Goal: Task Accomplishment & Management: Use online tool/utility

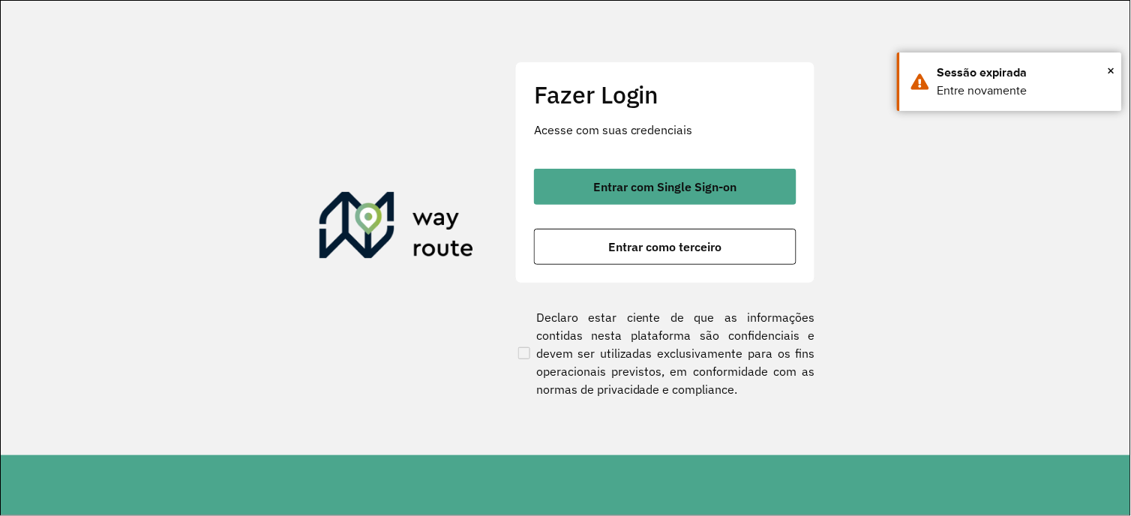
click at [710, 183] on span "Entrar com Single Sign-on" at bounding box center [665, 187] width 143 height 12
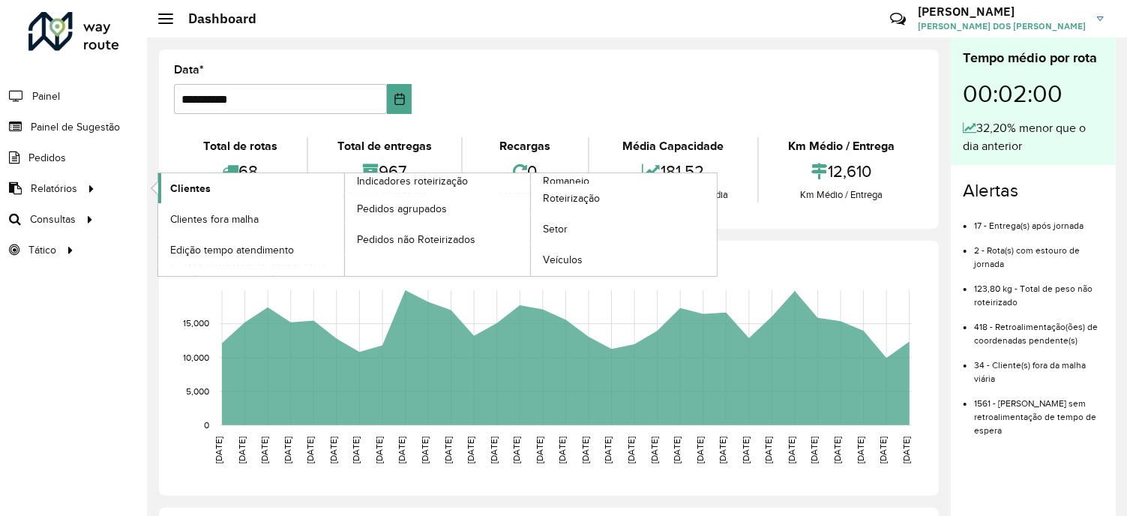
click at [217, 191] on link "Clientes" at bounding box center [251, 188] width 186 height 30
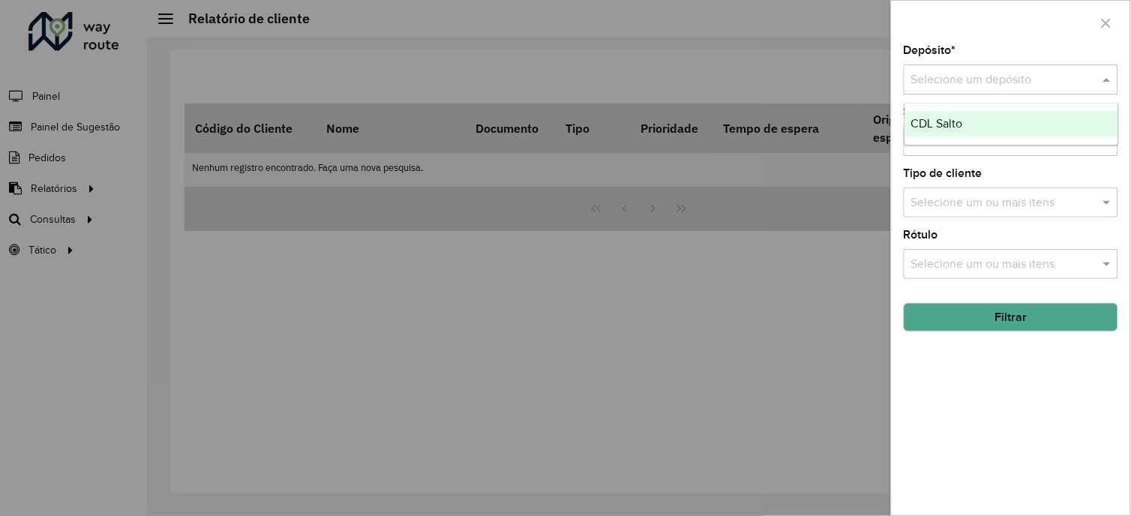
click at [1033, 73] on input "text" at bounding box center [995, 80] width 169 height 18
click at [949, 120] on span "CDL Salto" at bounding box center [937, 123] width 52 height 13
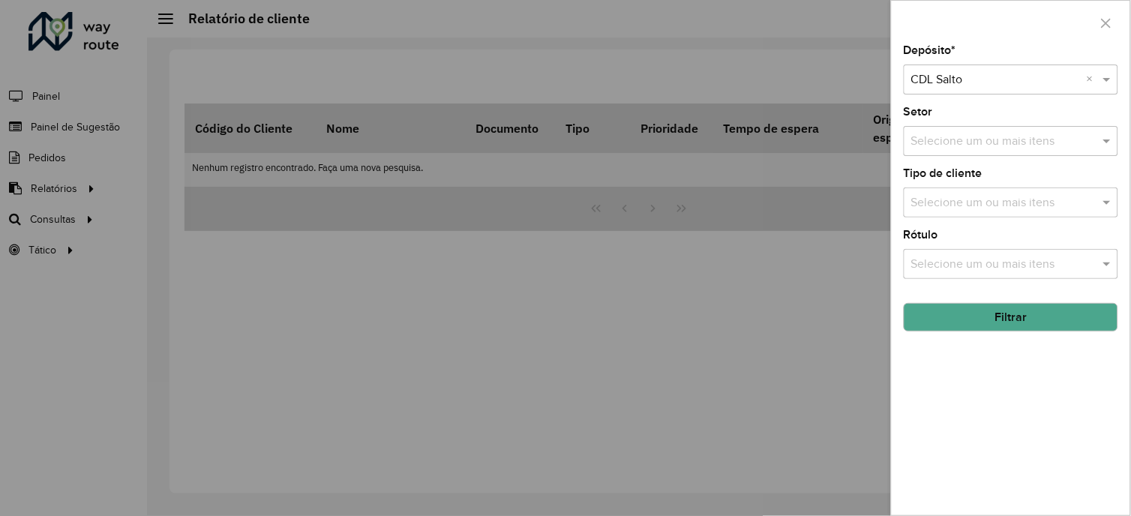
click at [968, 317] on button "Filtrar" at bounding box center [1011, 317] width 214 height 28
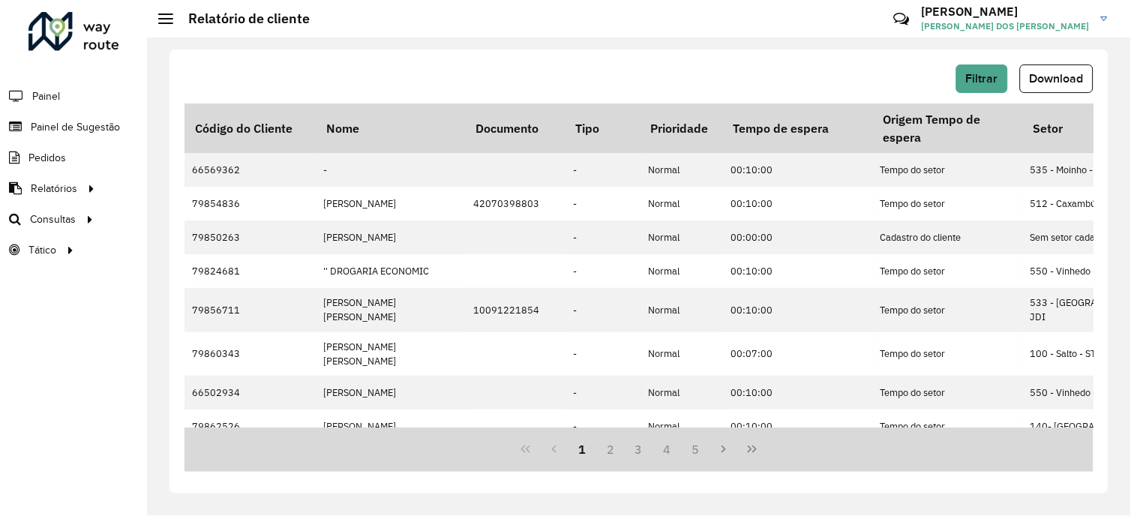
click at [1042, 76] on span "Download" at bounding box center [1057, 78] width 54 height 13
click at [208, 222] on span "Roteirização" at bounding box center [200, 219] width 61 height 16
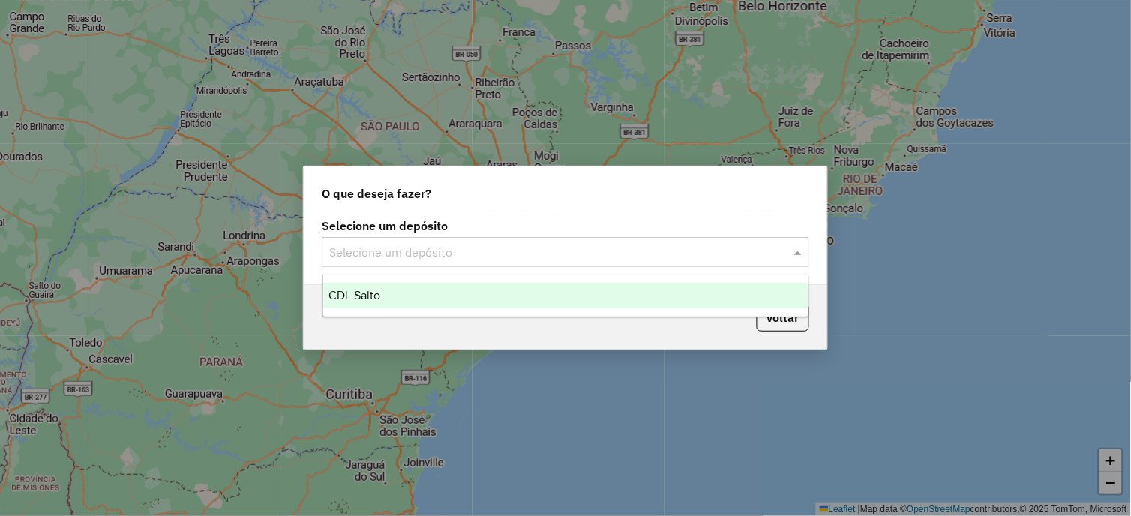
click at [501, 257] on input "text" at bounding box center [550, 253] width 442 height 18
click at [421, 283] on div "CDL Salto" at bounding box center [566, 295] width 486 height 25
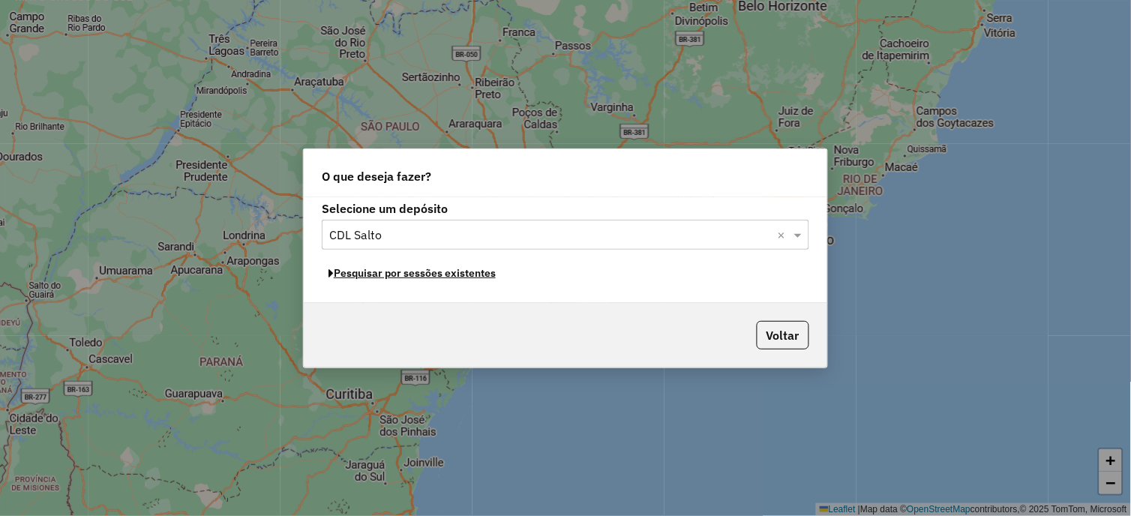
click at [387, 274] on button "Pesquisar por sessões existentes" at bounding box center [412, 273] width 181 height 23
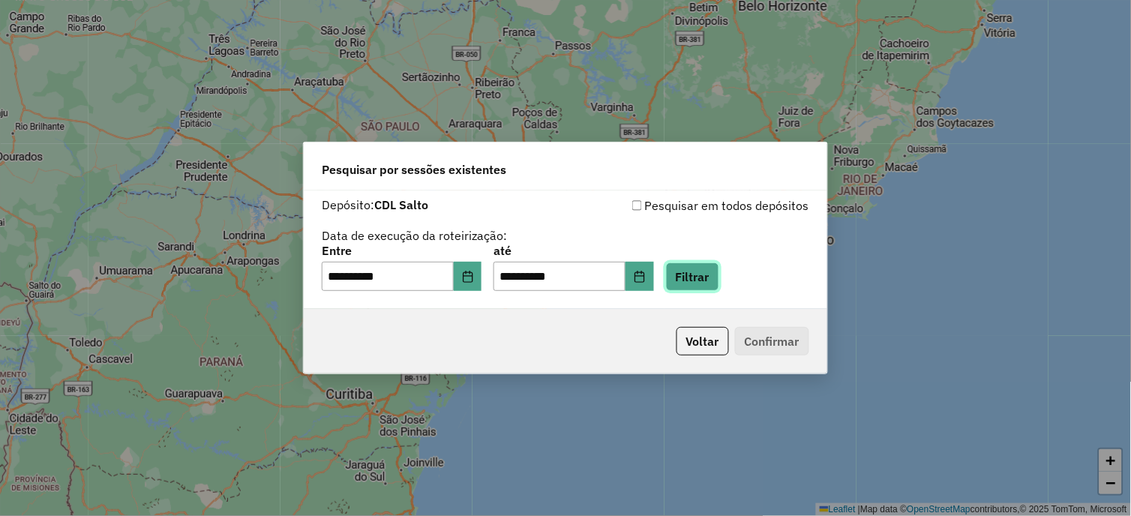
click at [709, 283] on button "Filtrar" at bounding box center [692, 276] width 53 height 28
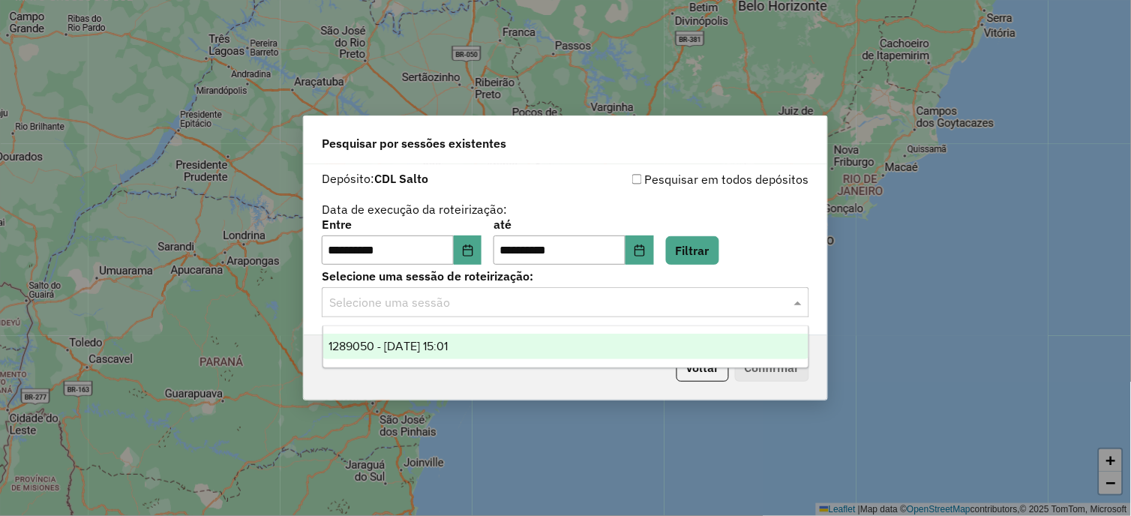
click at [541, 315] on div "Selecione uma sessão" at bounding box center [565, 302] width 487 height 30
click at [502, 349] on div "1289050 - 06/10/2025 15:01" at bounding box center [566, 346] width 486 height 25
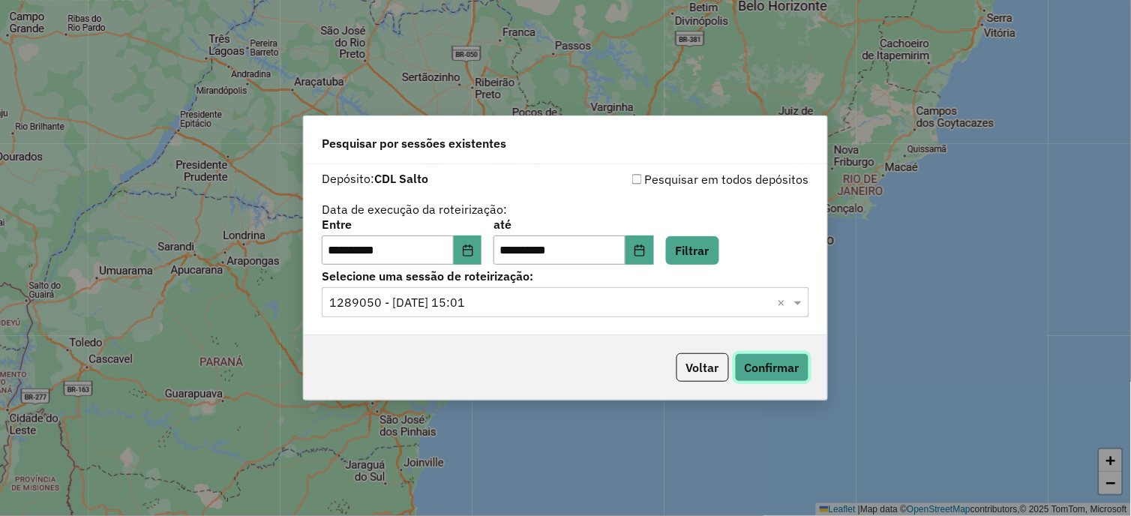
click at [751, 365] on button "Confirmar" at bounding box center [772, 367] width 74 height 28
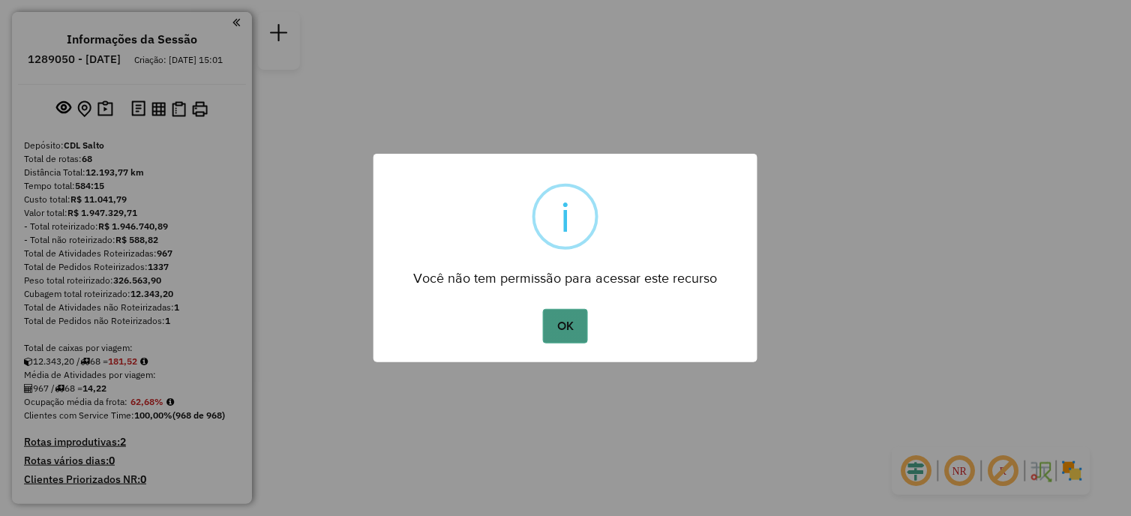
click at [561, 311] on button "OK" at bounding box center [565, 326] width 44 height 34
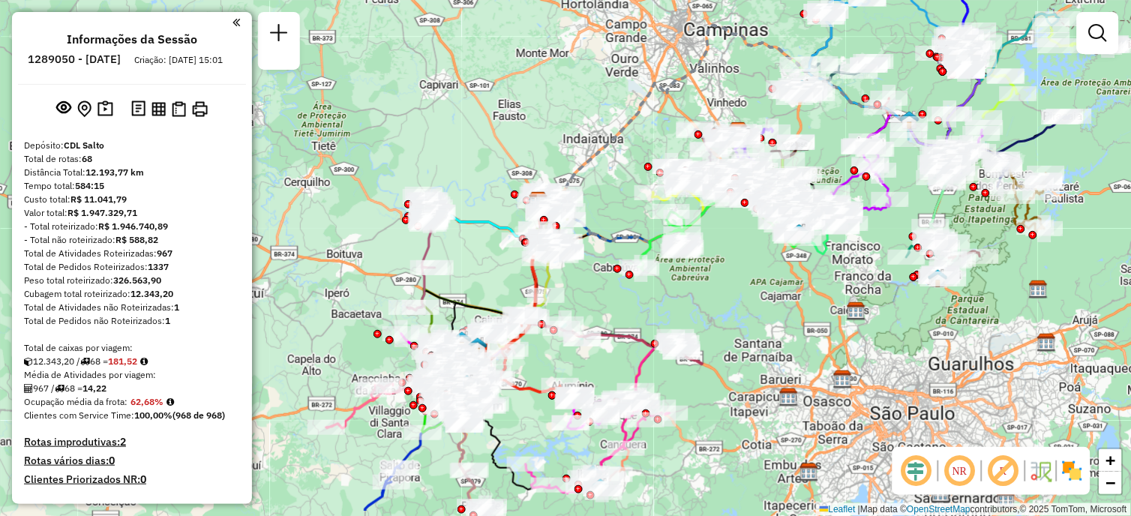
drag, startPoint x: 626, startPoint y: 196, endPoint x: 598, endPoint y: 139, distance: 64.1
click at [598, 139] on div "Janela de atendimento Grade de atendimento Capacidade Transportadoras Veículos …" at bounding box center [565, 258] width 1131 height 516
click at [1114, 37] on div at bounding box center [1098, 33] width 42 height 42
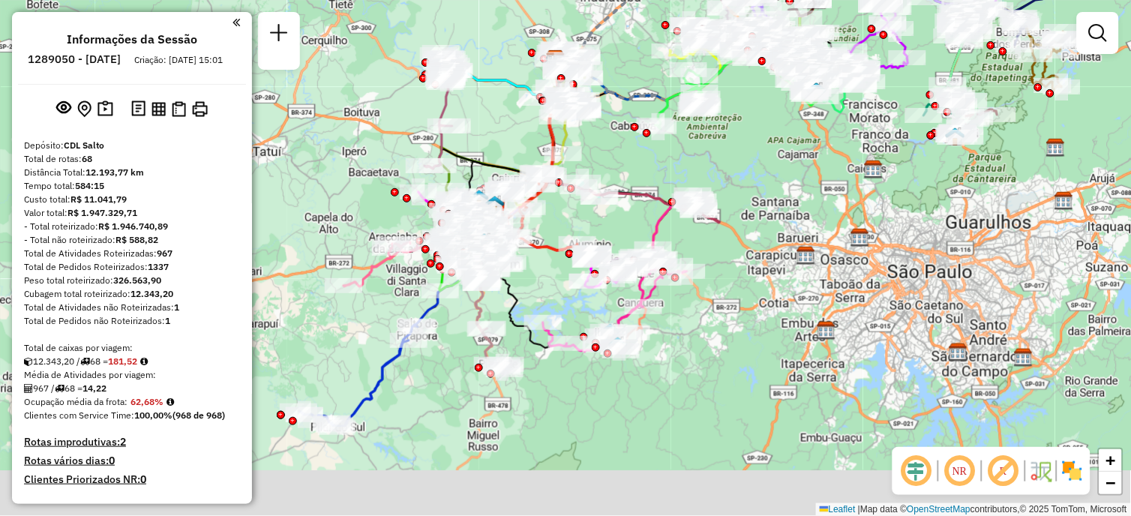
drag, startPoint x: 707, startPoint y: 283, endPoint x: 724, endPoint y: 141, distance: 142.8
click at [724, 141] on div "Janela de atendimento Grade de atendimento Capacidade Transportadoras Veículos …" at bounding box center [565, 258] width 1131 height 516
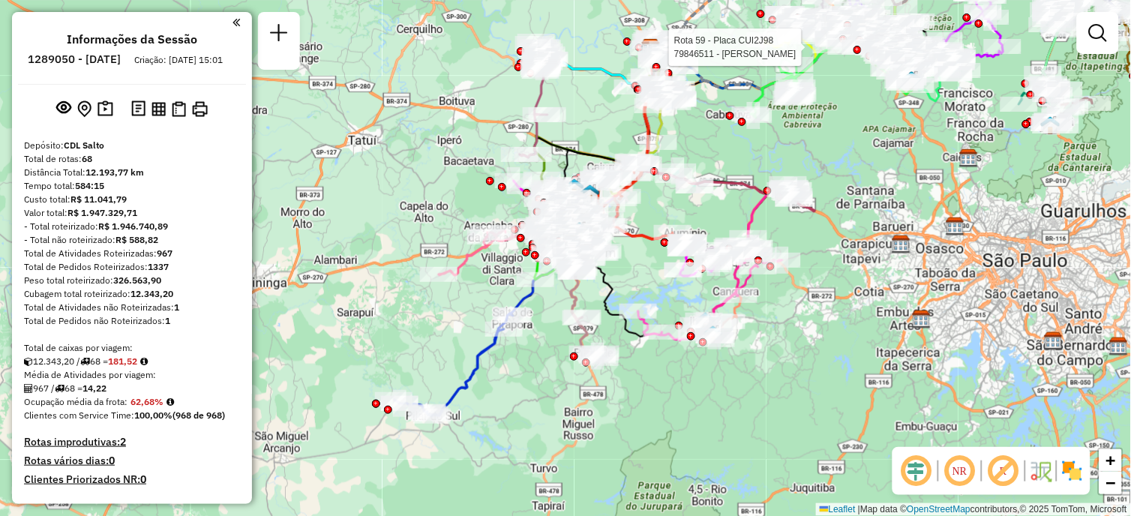
drag, startPoint x: 610, startPoint y: 385, endPoint x: 636, endPoint y: 373, distance: 28.6
click at [706, 373] on div "Rota 59 - Placa CUI2J98 79846511 - [PERSON_NAME] de atendimento Grade de atendi…" at bounding box center [565, 258] width 1131 height 516
click at [475, 376] on icon at bounding box center [454, 364] width 118 height 103
select select "**********"
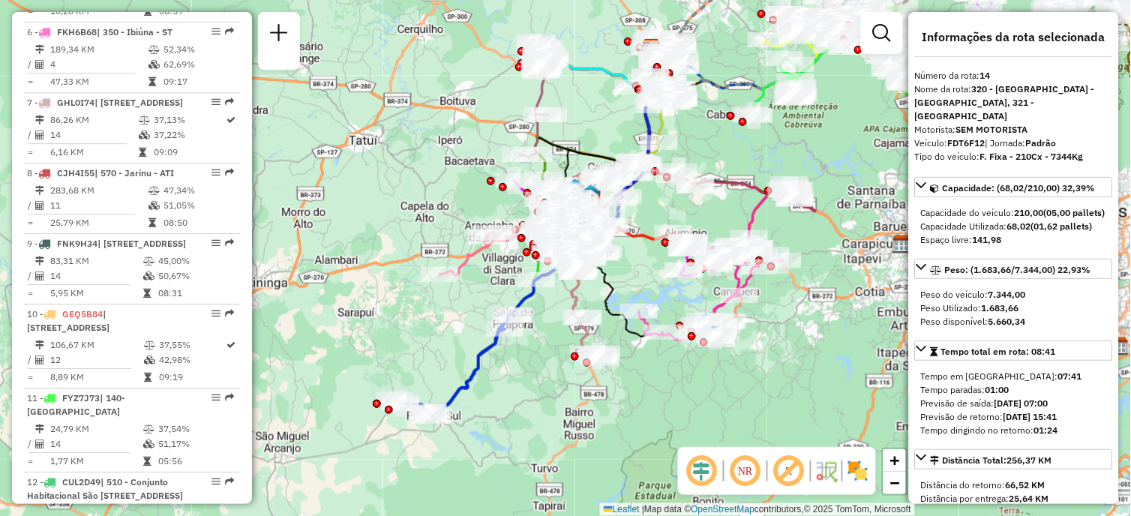
scroll to position [1719, 0]
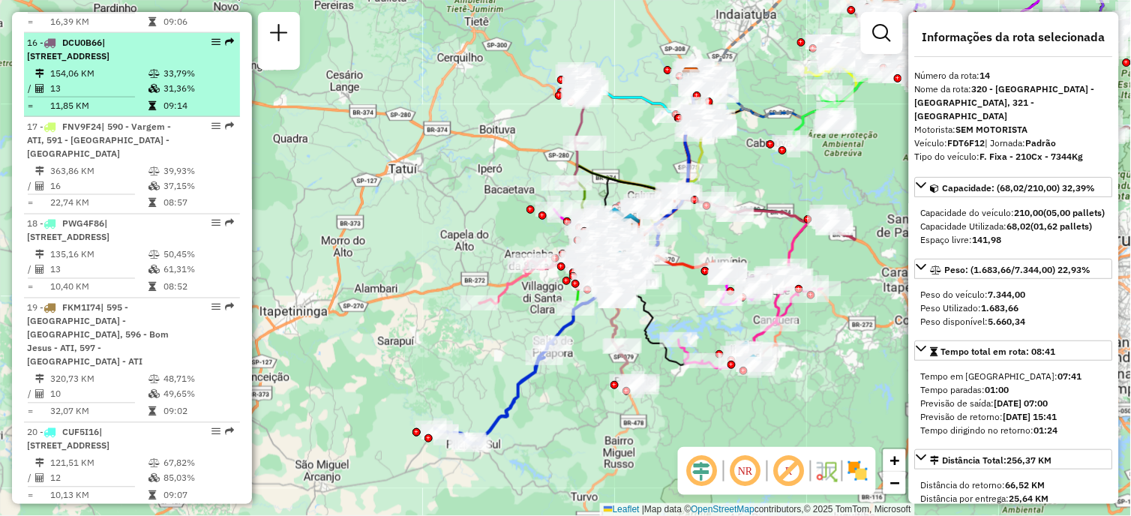
scroll to position [1635, 0]
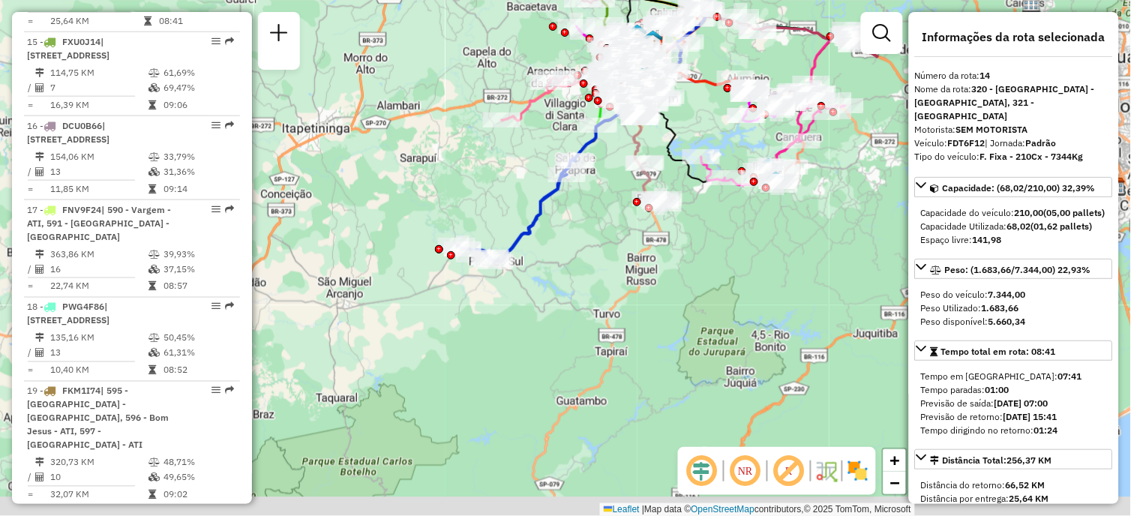
drag, startPoint x: 454, startPoint y: 361, endPoint x: 477, endPoint y: 174, distance: 188.2
click at [477, 174] on div "Janela de atendimento Grade de atendimento Capacidade Transportadoras Veículos …" at bounding box center [565, 258] width 1131 height 516
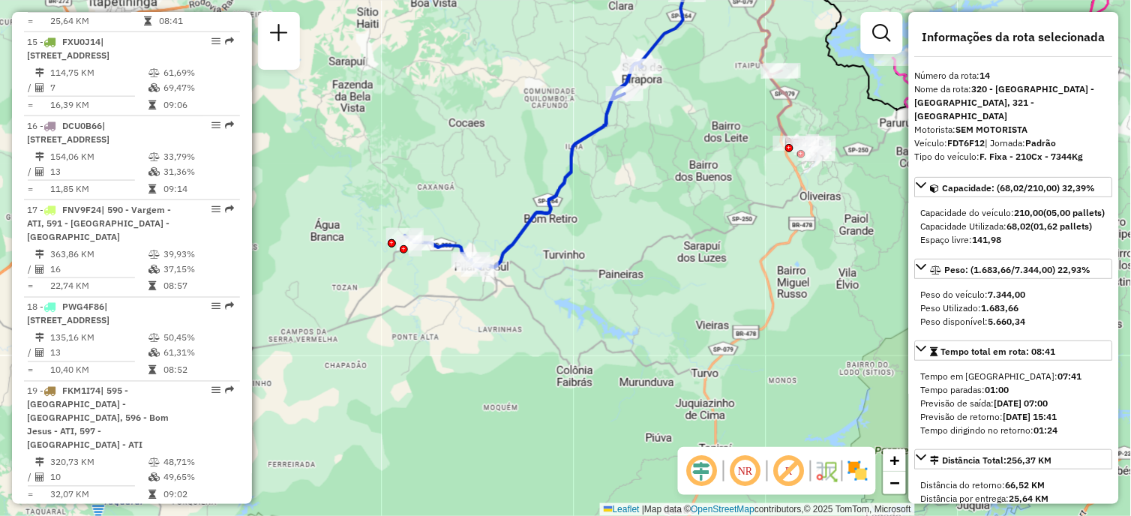
click at [581, 139] on icon at bounding box center [524, 165] width 238 height 205
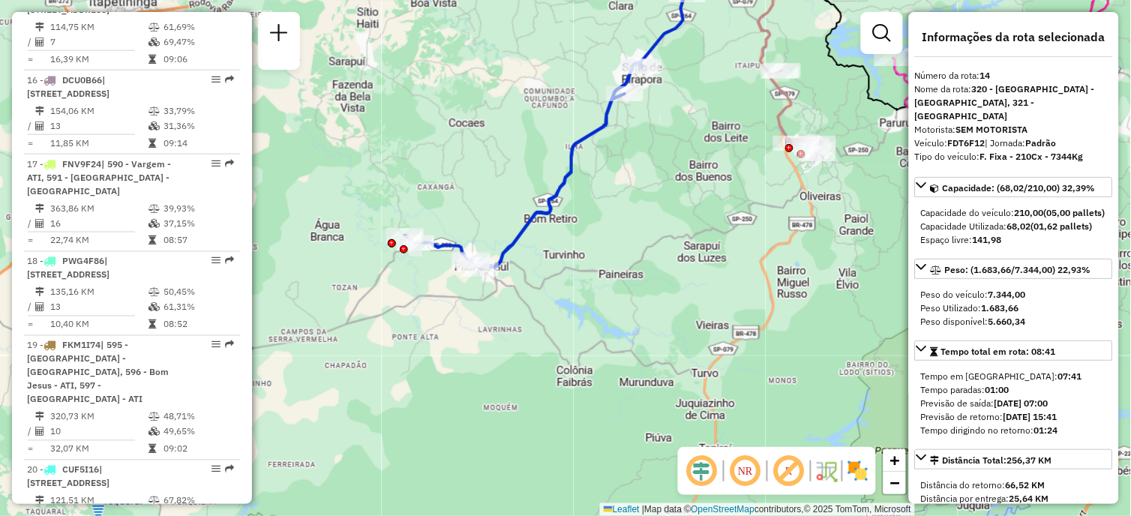
scroll to position [1719, 0]
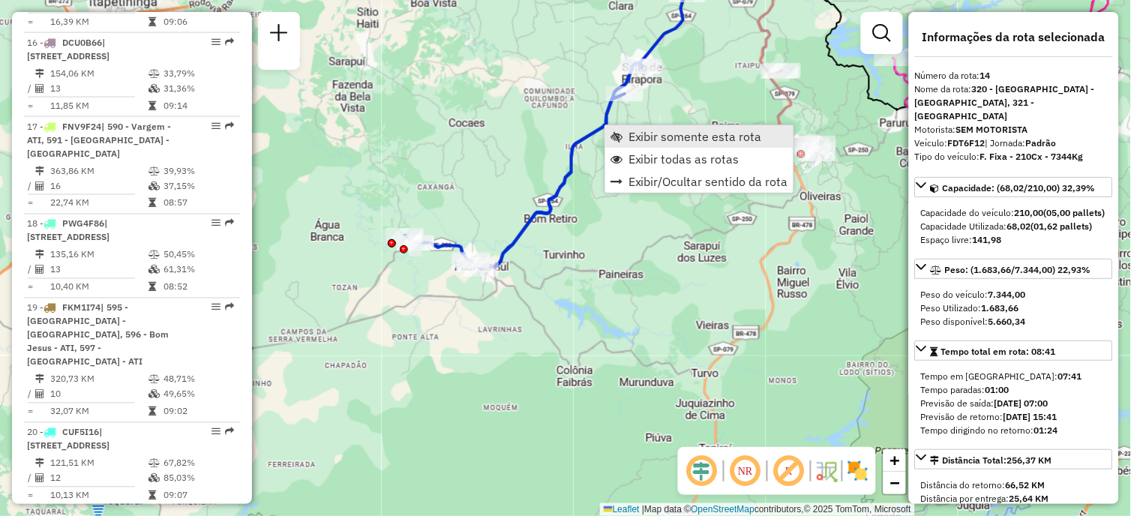
click at [628, 133] on span "Exibir somente esta rota" at bounding box center [694, 136] width 133 height 12
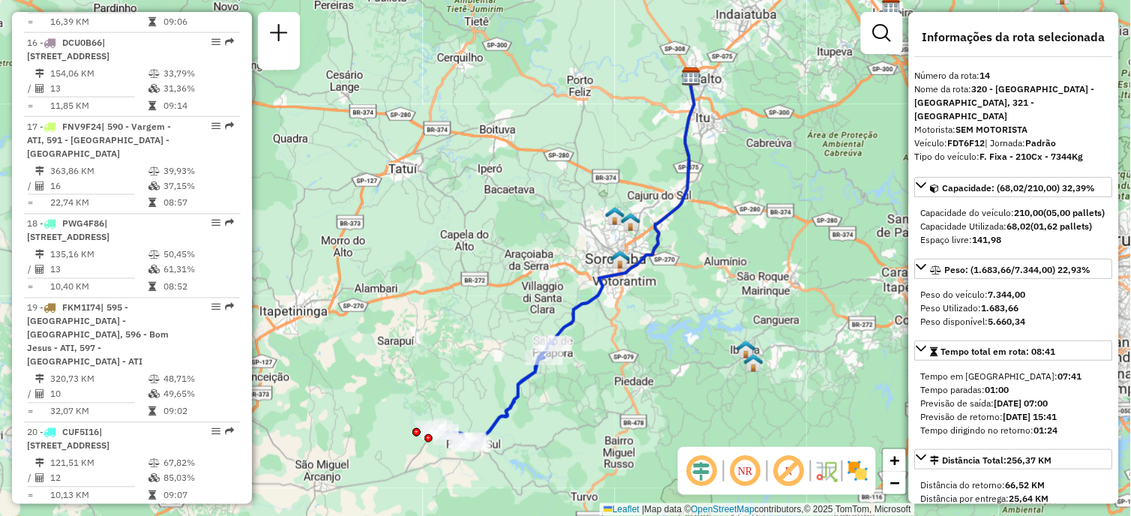
scroll to position [166, 0]
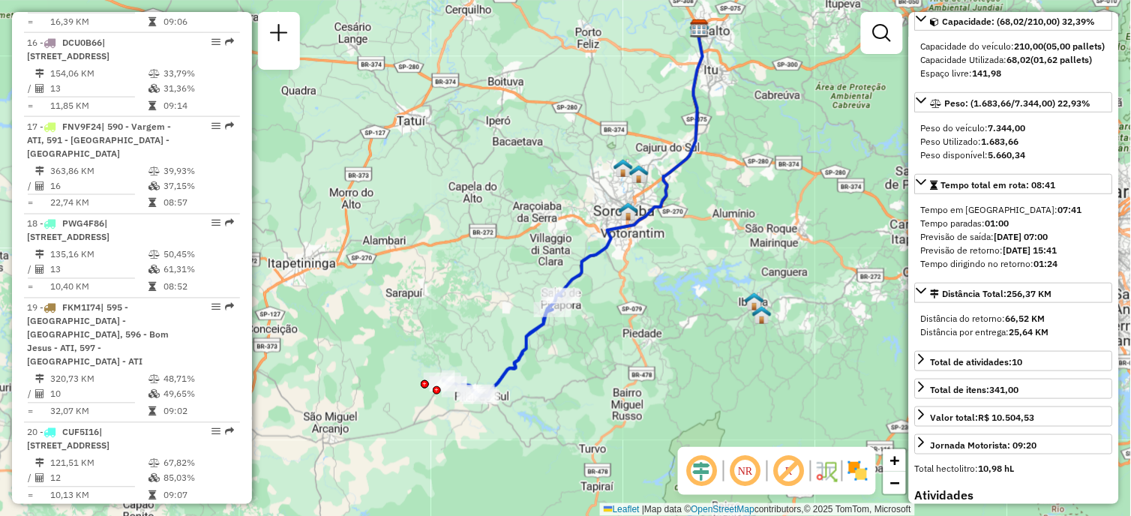
drag, startPoint x: 625, startPoint y: 293, endPoint x: 666, endPoint y: 199, distance: 102.1
click at [666, 199] on div "Janela de atendimento Grade de atendimento Capacidade Transportadoras Veículos …" at bounding box center [565, 258] width 1131 height 516
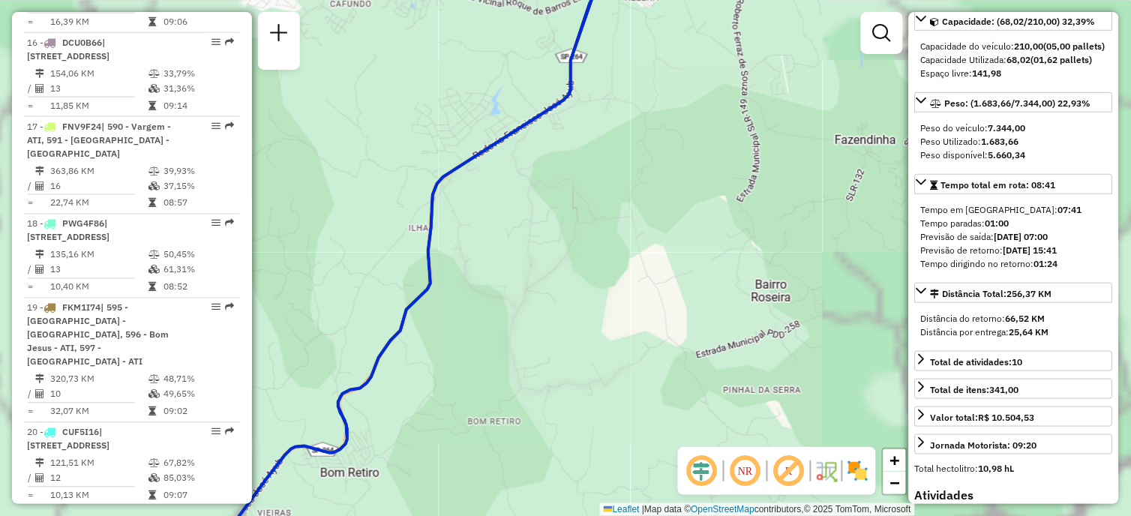
drag, startPoint x: 656, startPoint y: 181, endPoint x: 575, endPoint y: 260, distance: 113.5
click at [568, 363] on div "Janela de atendimento Grade de atendimento Capacidade Transportadoras Veículos …" at bounding box center [565, 258] width 1131 height 516
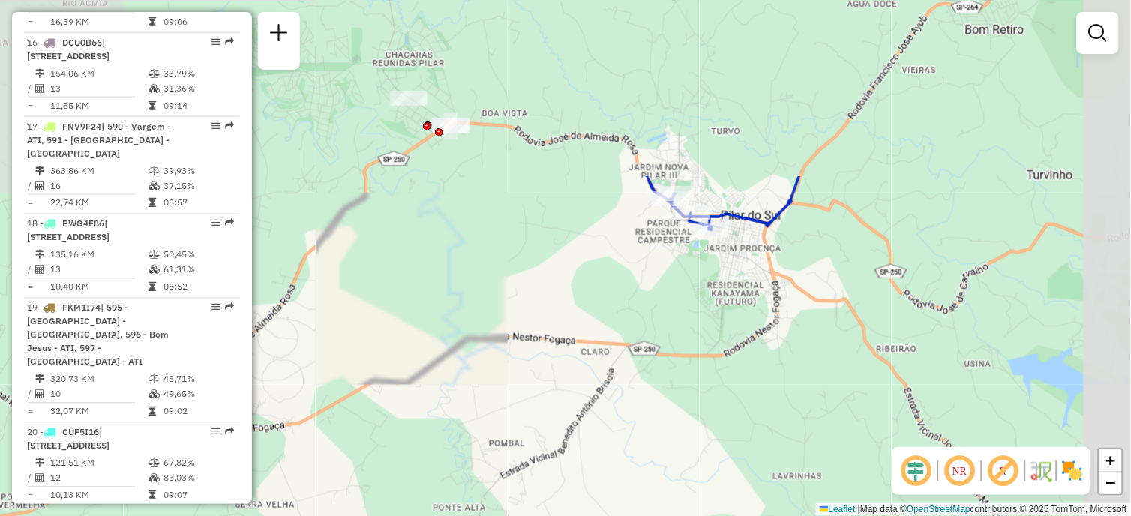
drag, startPoint x: 823, startPoint y: 70, endPoint x: 604, endPoint y: 298, distance: 316.1
click at [604, 298] on div "Janela de atendimento Grade de atendimento Capacidade Transportadoras Veículos …" at bounding box center [565, 258] width 1131 height 516
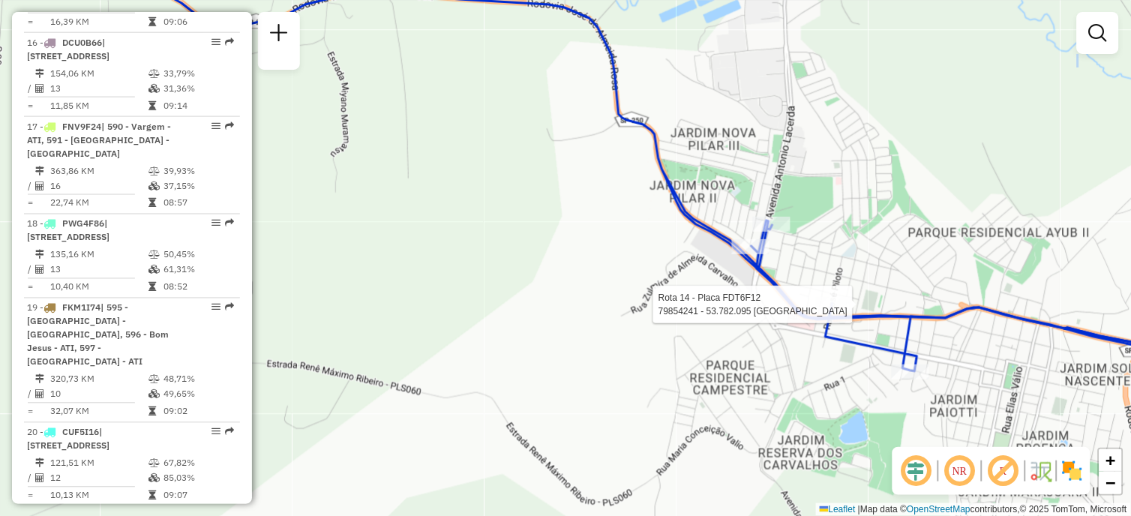
select select "**********"
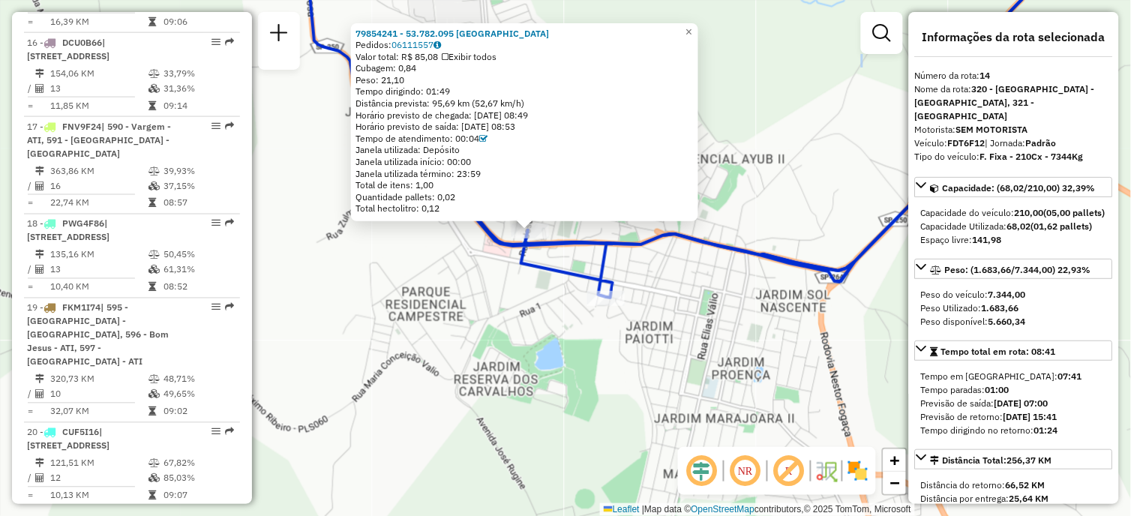
drag, startPoint x: 841, startPoint y: 160, endPoint x: 958, endPoint y: 215, distance: 128.5
click at [800, 128] on div "79854241 - 53.782.095 EDSON SEABRA Pedidos: 06111557 Valor total: R$ 85,08 Exib…" at bounding box center [565, 258] width 1131 height 516
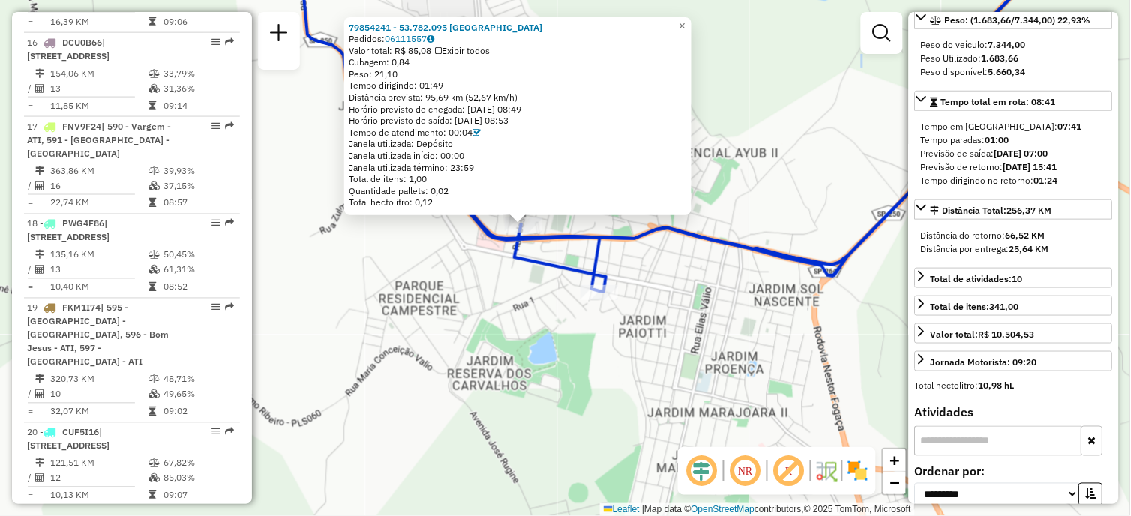
scroll to position [583, 0]
